Goal: Check status: Check status

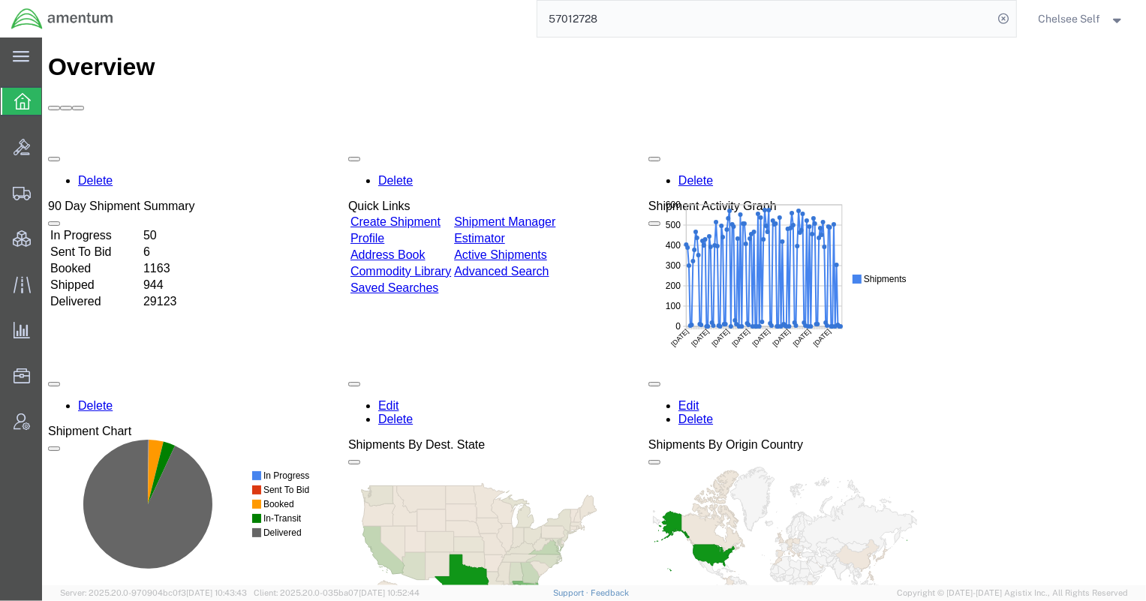
drag, startPoint x: 637, startPoint y: 14, endPoint x: 444, endPoint y: 11, distance: 192.9
click at [452, 11] on div "57012728" at bounding box center [570, 19] width 891 height 38
paste input "393468052710"
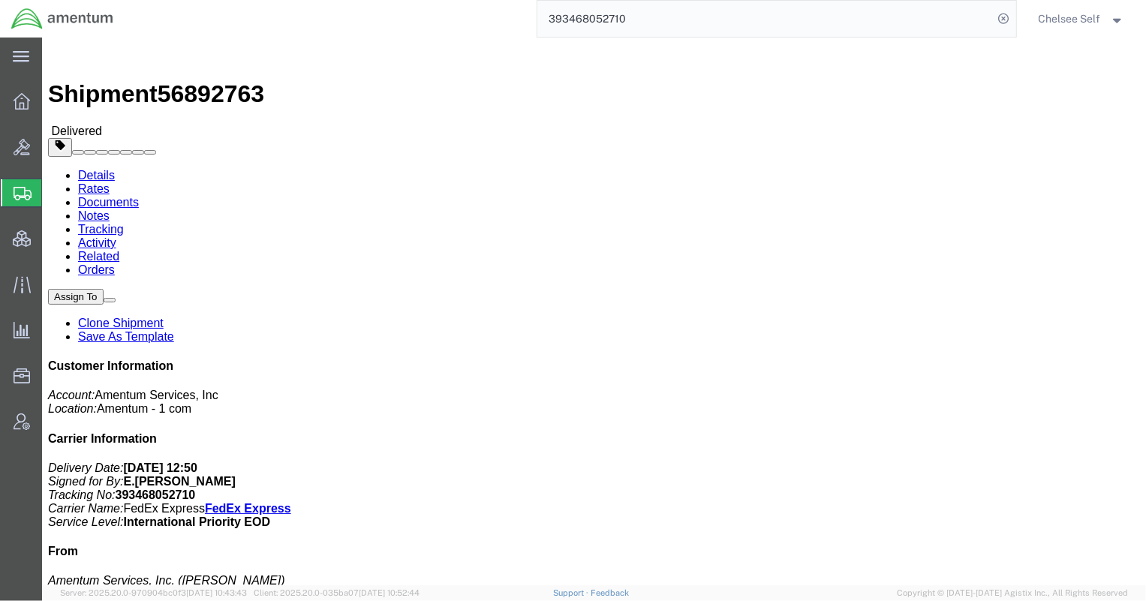
drag, startPoint x: 613, startPoint y: 175, endPoint x: 732, endPoint y: 178, distance: 119.3
click p "Shipment Id Number: OVH2.705685.00000 Department: [PERSON_NAME] Customer Ref: […"
copy b "OVH2.705685.00000"
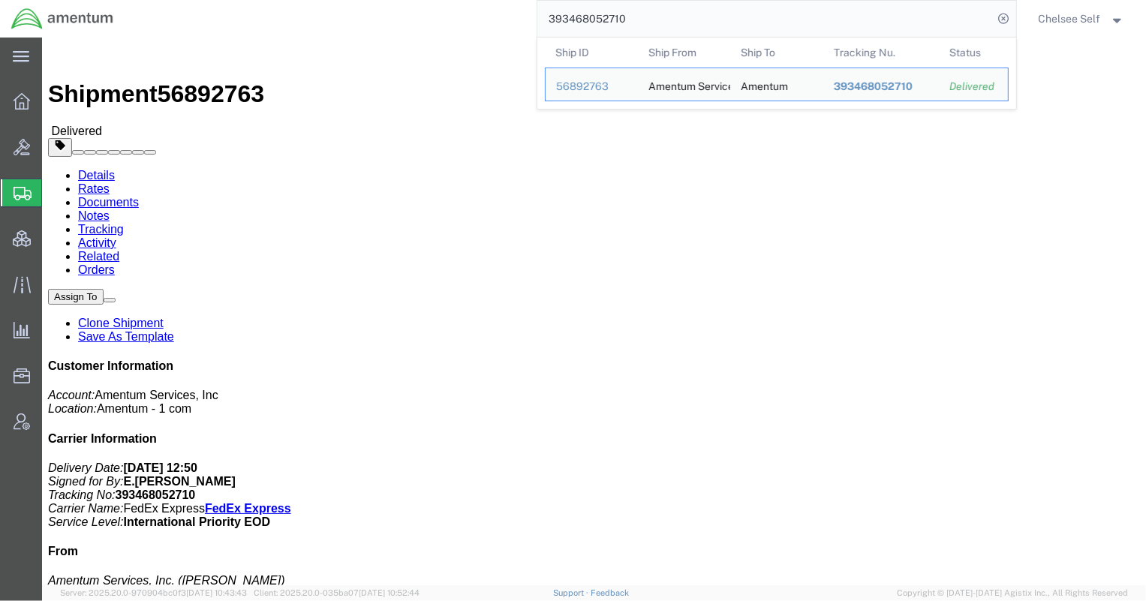
drag, startPoint x: 645, startPoint y: 15, endPoint x: 505, endPoint y: 14, distance: 139.6
click at [505, 14] on div "393468052710 Ship ID Ship From Ship To Tracking Nu. Status Ship ID 56892763 Shi…" at bounding box center [570, 19] width 891 height 38
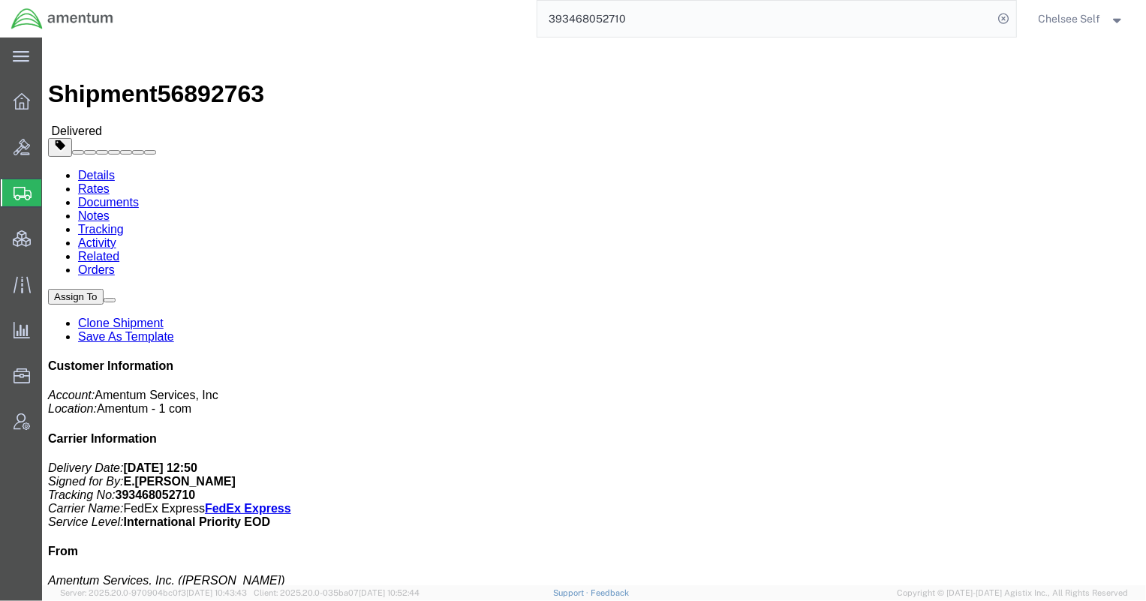
paste input "2852291031"
drag, startPoint x: 611, startPoint y: 191, endPoint x: 762, endPoint y: 191, distance: 151.6
click div "References Shipment Id Number: 56659616 Project Number: 4737.01.0003.CA.1001000…"
drag, startPoint x: 496, startPoint y: -1, endPoint x: 410, endPoint y: -4, distance: 86.3
click at [410, 0] on html "main_menu Created with Sketch. Collapse Menu Overview Bids Shipments Shipment M…" at bounding box center [573, 300] width 1146 height 601
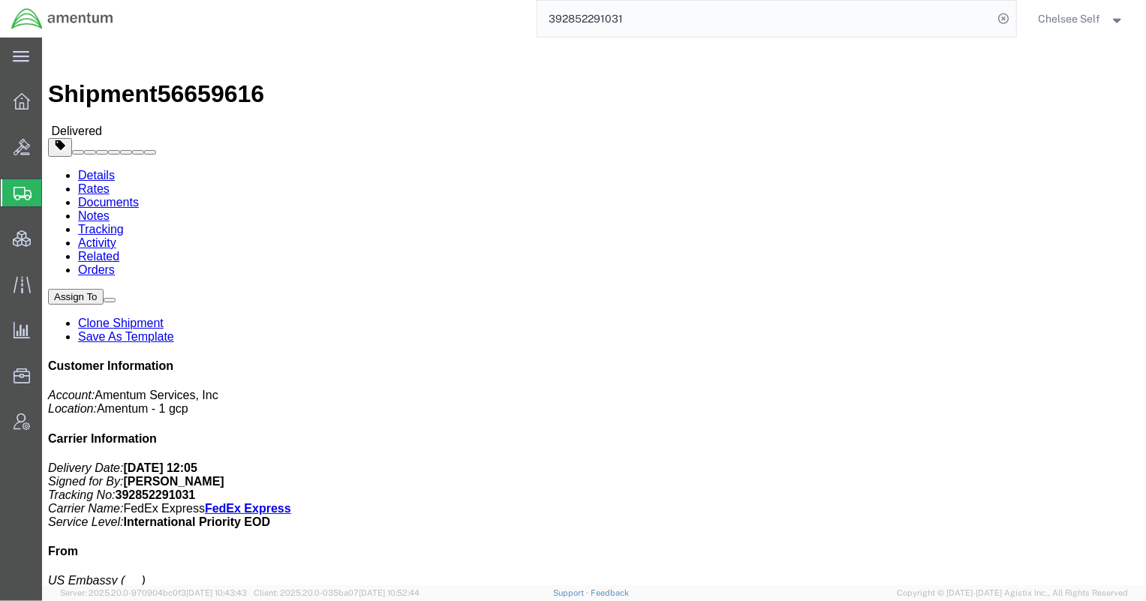
paste input "392636026"
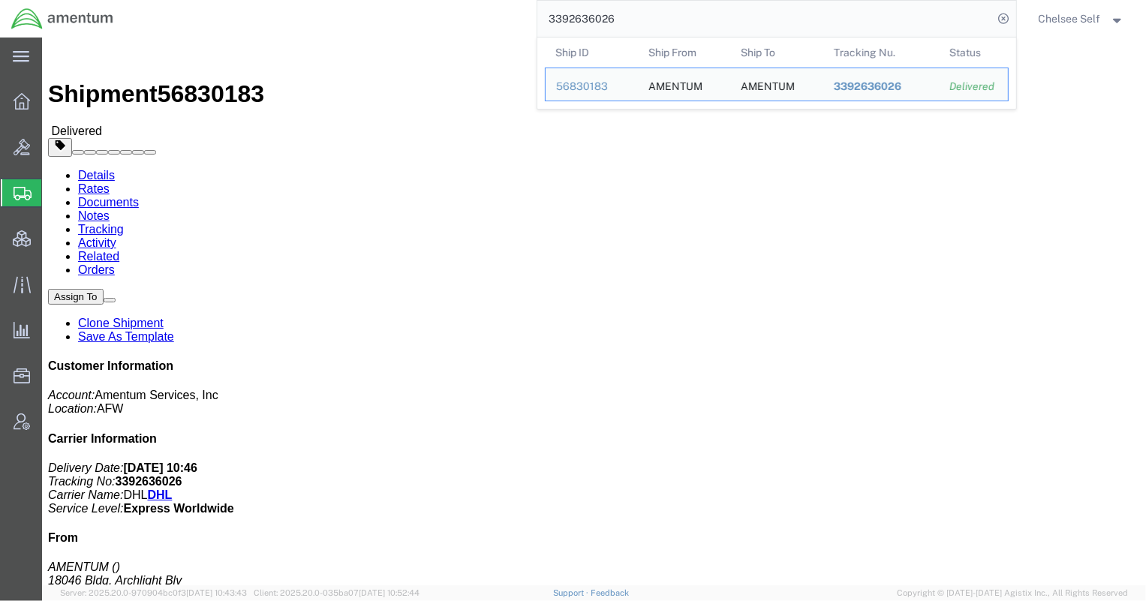
drag, startPoint x: 669, startPoint y: 15, endPoint x: 408, endPoint y: -12, distance: 262.5
click at [408, 0] on html "main_menu Created with Sketch. Collapse Menu Overview Bids Shipments Shipment M…" at bounding box center [573, 300] width 1146 height 601
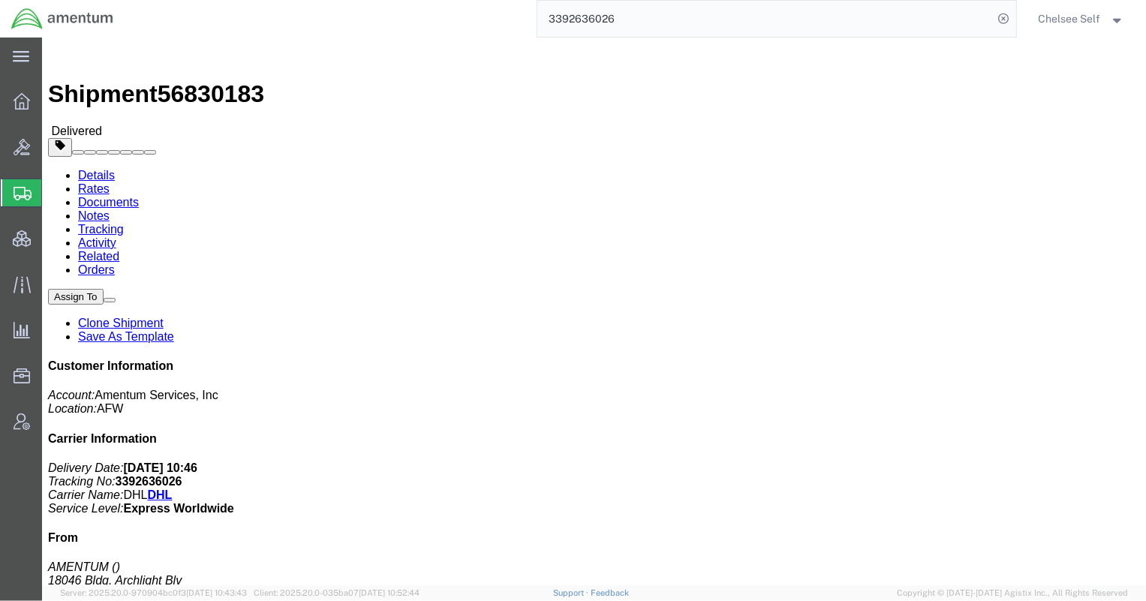
paste input "2776279785"
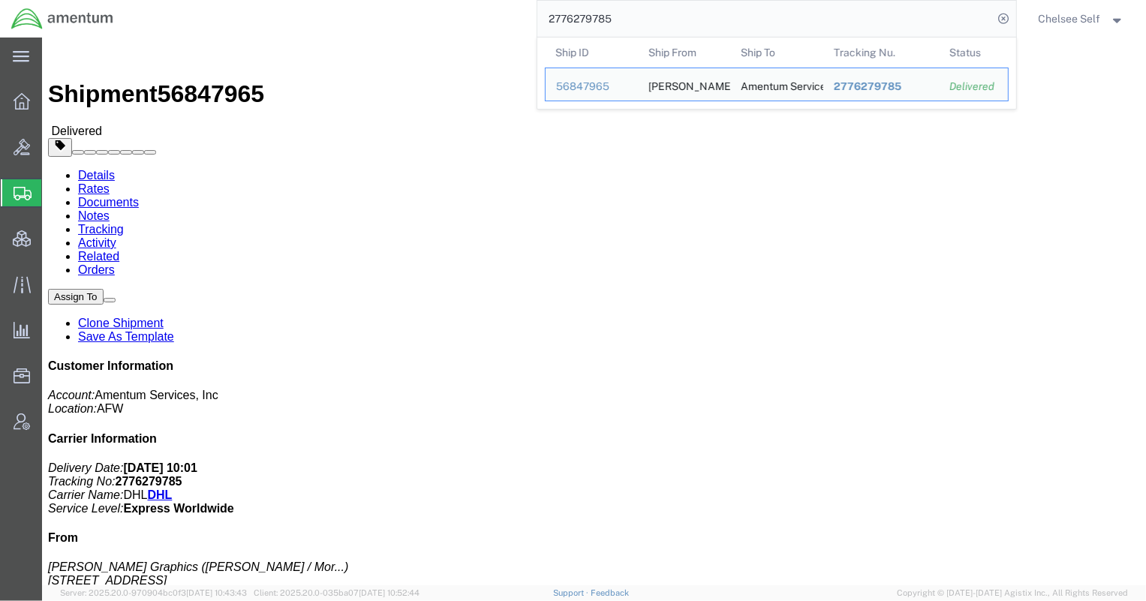
drag, startPoint x: 665, startPoint y: 24, endPoint x: 400, endPoint y: -4, distance: 266.3
click at [400, 0] on html "main_menu Created with Sketch. Collapse Menu Overview Bids Shipments Shipment M…" at bounding box center [573, 300] width 1146 height 601
paste input "56823058"
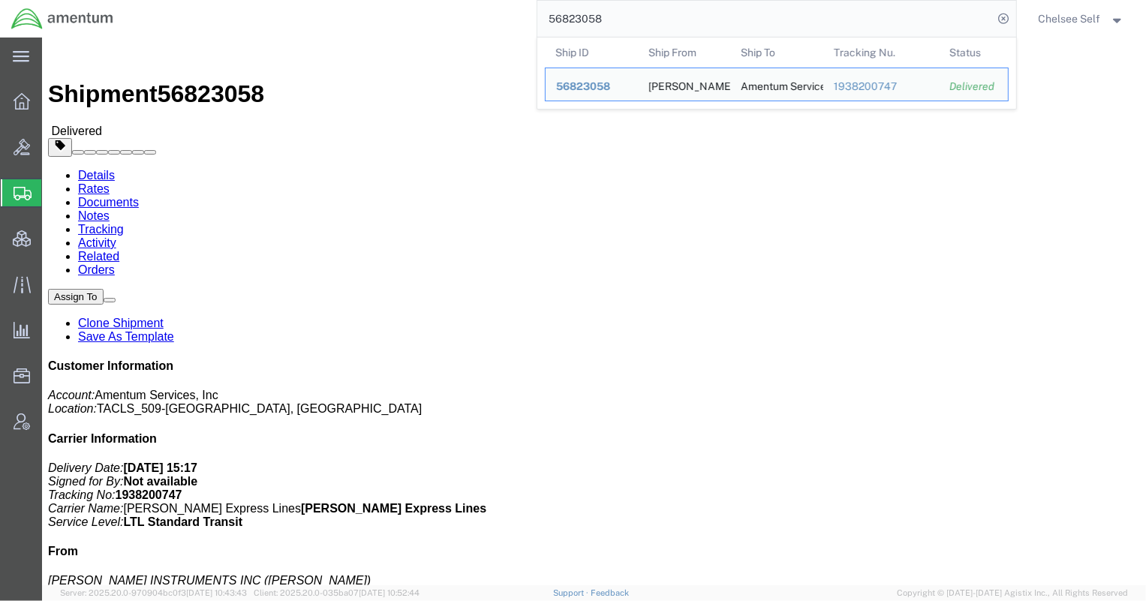
drag, startPoint x: 621, startPoint y: 21, endPoint x: 465, endPoint y: -6, distance: 158.4
click at [465, 0] on html "main_menu Created with Sketch. Collapse Menu Overview Bids Shipments Shipment M…" at bounding box center [573, 300] width 1146 height 601
paste input "393344119265"
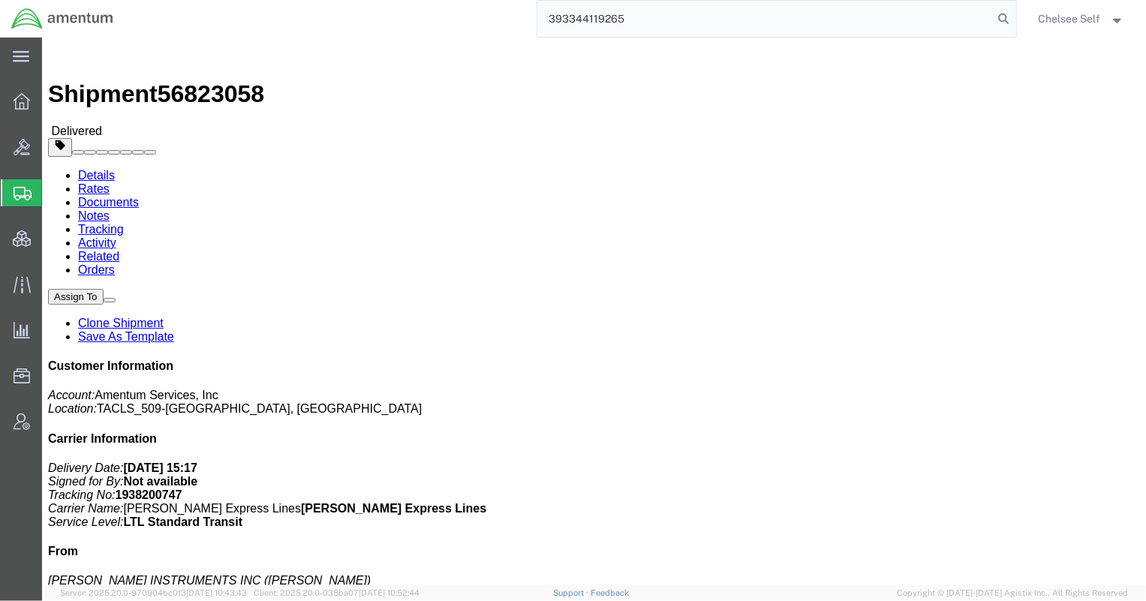
type input "393344119265"
